Goal: Navigation & Orientation: Find specific page/section

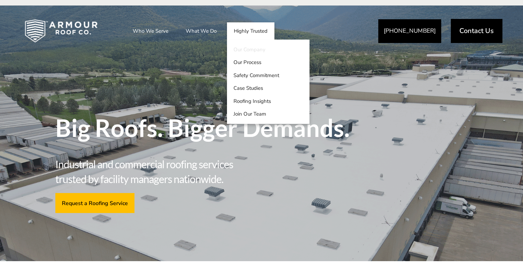
click at [250, 47] on link "Our Company" at bounding box center [268, 49] width 83 height 13
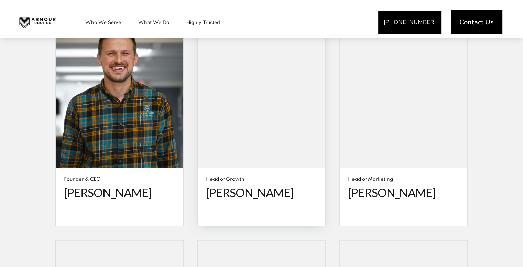
scroll to position [1342, 0]
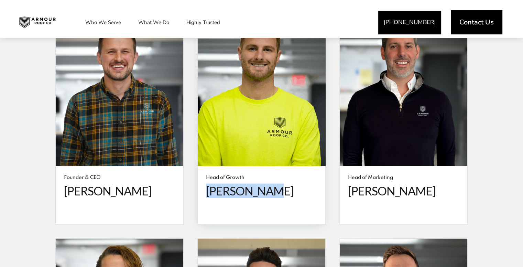
drag, startPoint x: 208, startPoint y: 180, endPoint x: 273, endPoint y: 176, distance: 64.8
click at [273, 184] on span "Brad Macnab" at bounding box center [261, 191] width 111 height 14
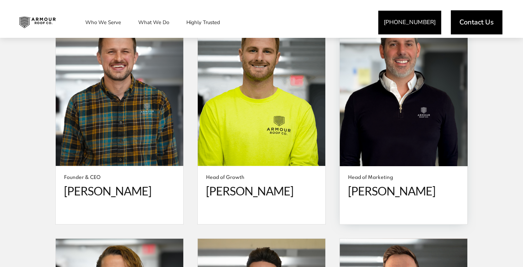
click at [453, 132] on span at bounding box center [404, 89] width 128 height 153
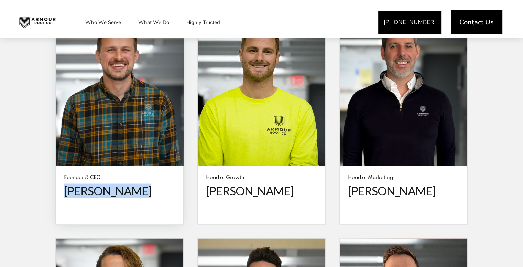
drag, startPoint x: 69, startPoint y: 179, endPoint x: 142, endPoint y: 183, distance: 73.8
click at [142, 184] on span "Spencer Krogh" at bounding box center [119, 191] width 111 height 14
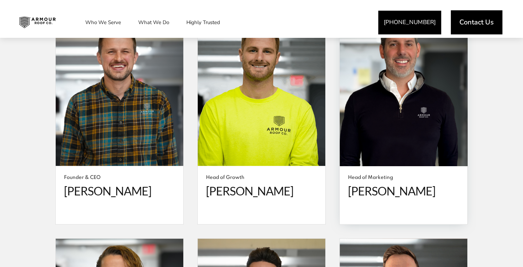
click at [451, 148] on span at bounding box center [404, 89] width 128 height 153
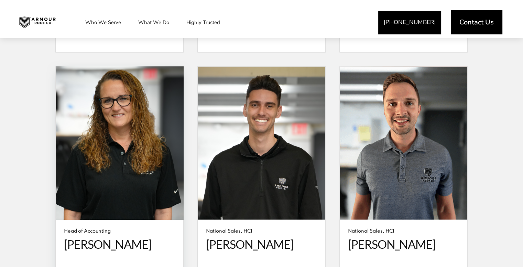
scroll to position [1308, 0]
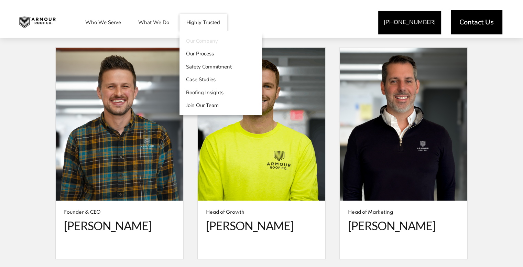
click at [201, 41] on link "Our Company" at bounding box center [221, 40] width 83 height 13
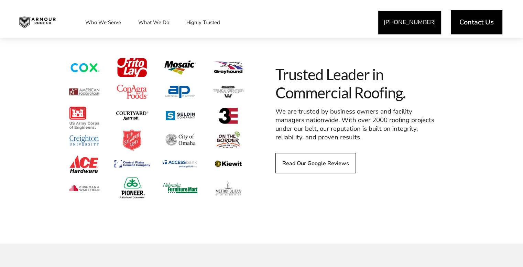
scroll to position [998, 0]
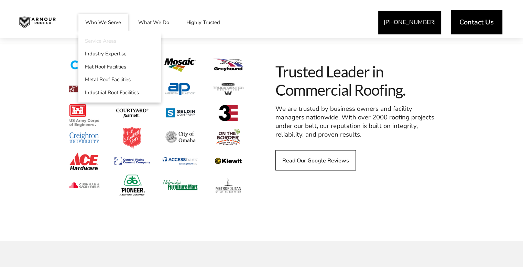
click at [95, 40] on link "Service Areas" at bounding box center [119, 40] width 83 height 13
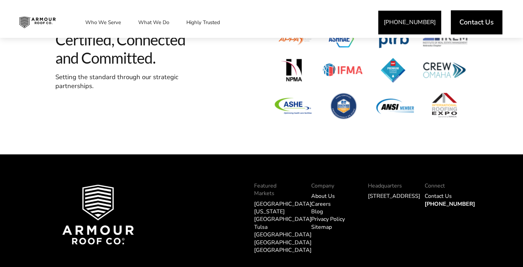
scroll to position [1652, 0]
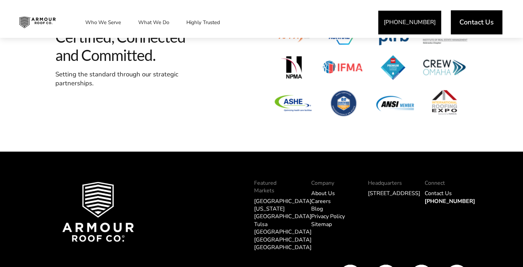
click at [263, 205] on link "[US_STATE][GEOGRAPHIC_DATA]" at bounding box center [282, 212] width 57 height 15
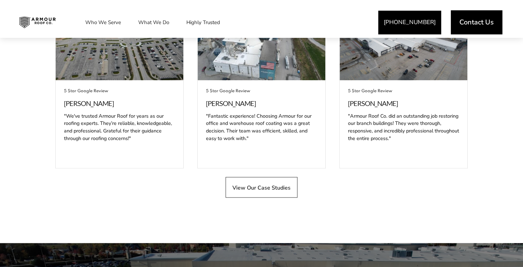
scroll to position [1205, 0]
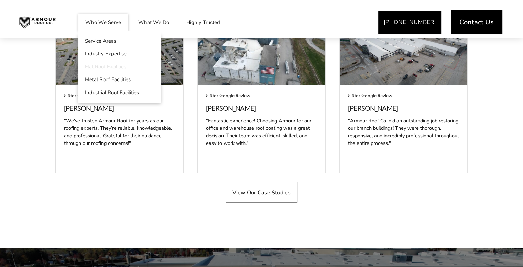
click at [98, 66] on link "Flat Roof Facilities" at bounding box center [119, 66] width 83 height 13
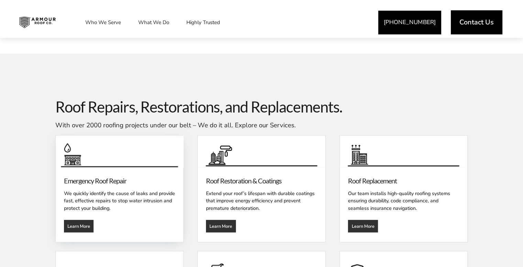
scroll to position [895, 0]
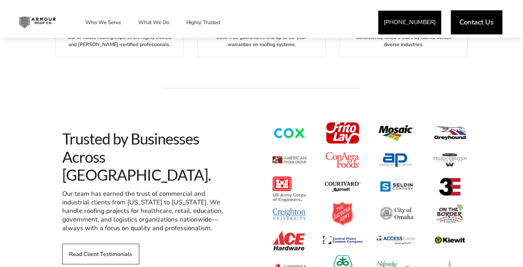
scroll to position [482, 0]
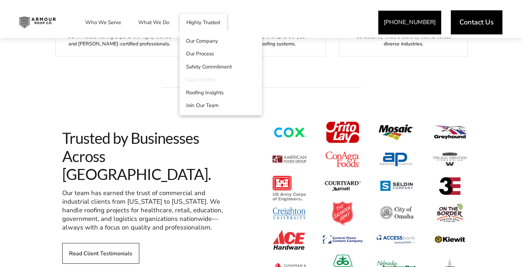
click at [194, 76] on link "Case Studies" at bounding box center [221, 79] width 83 height 13
